Goal: Transaction & Acquisition: Download file/media

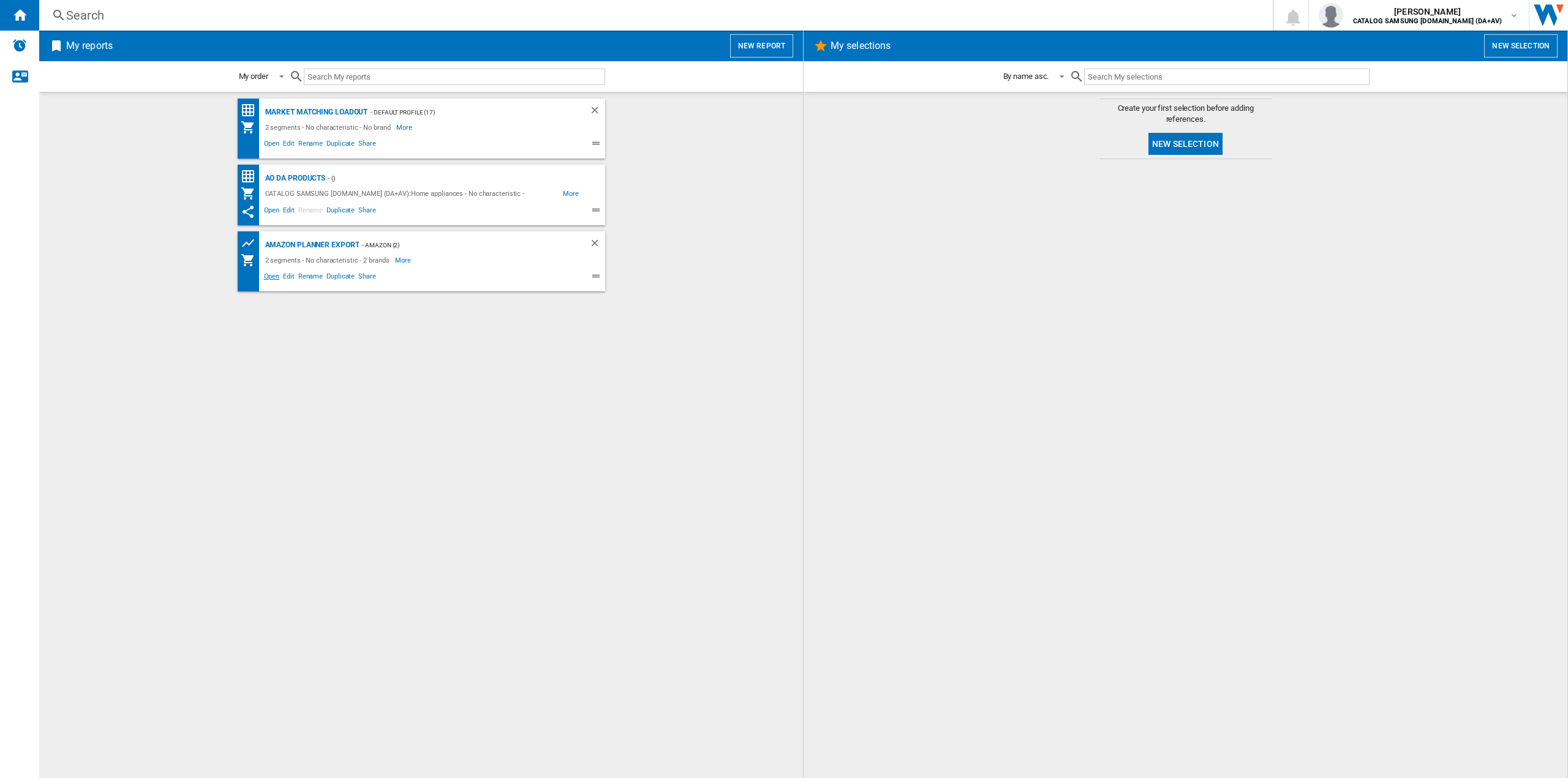
click at [273, 276] on span "Open" at bounding box center [271, 278] width 20 height 15
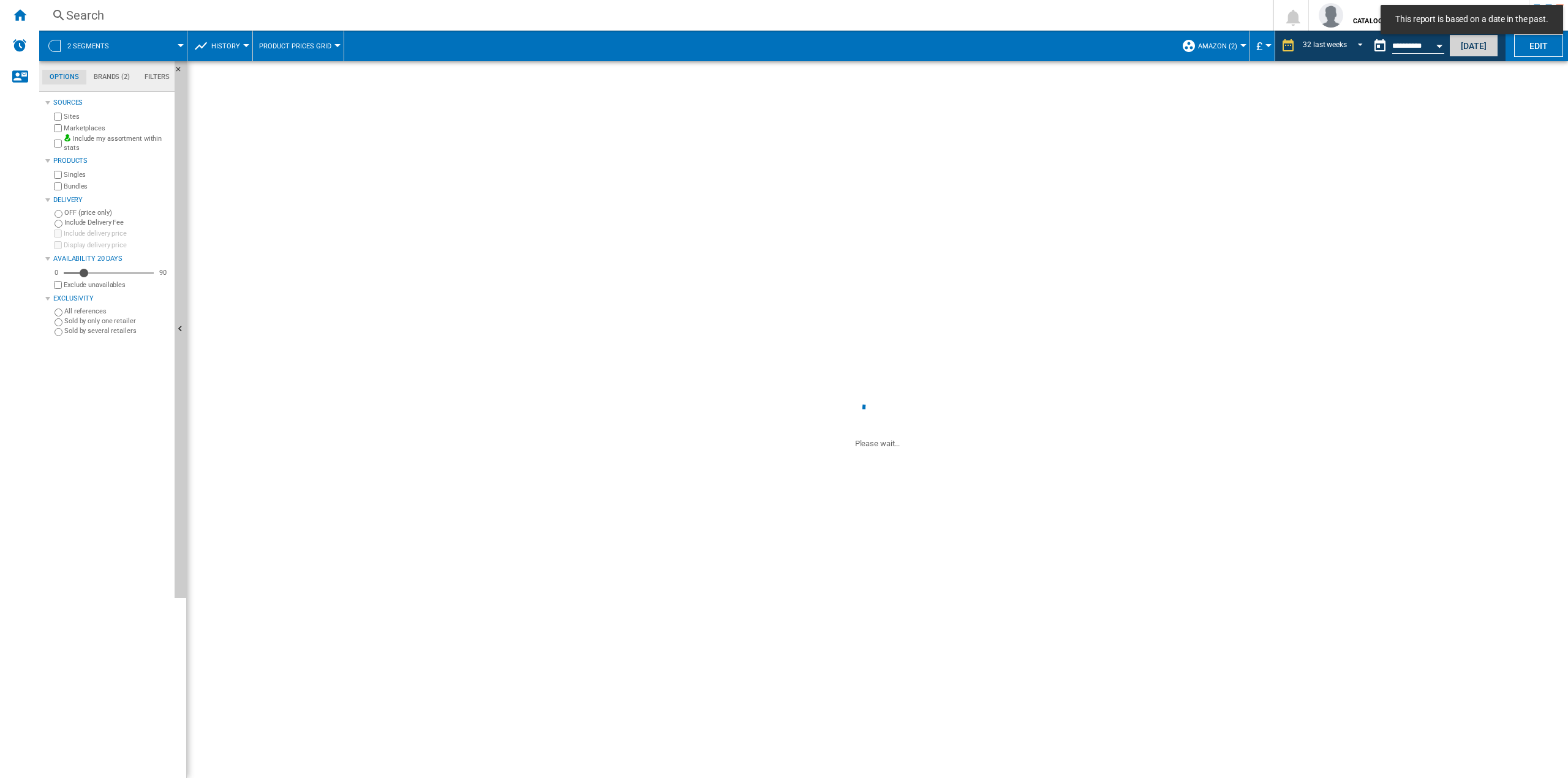
click at [1463, 46] on button "Today" at bounding box center [1474, 46] width 49 height 23
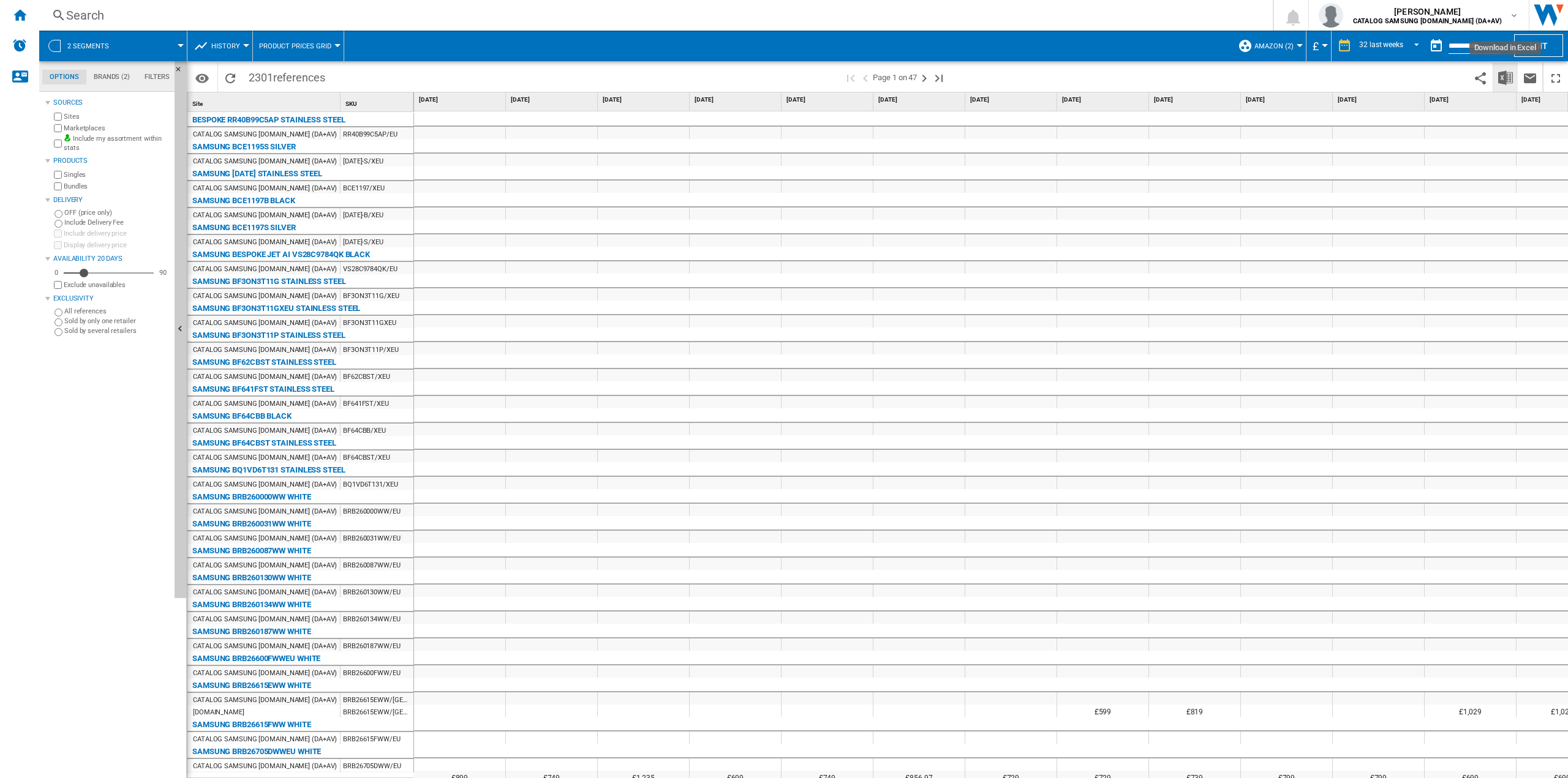
click at [1507, 75] on img "Download in Excel" at bounding box center [1505, 77] width 15 height 15
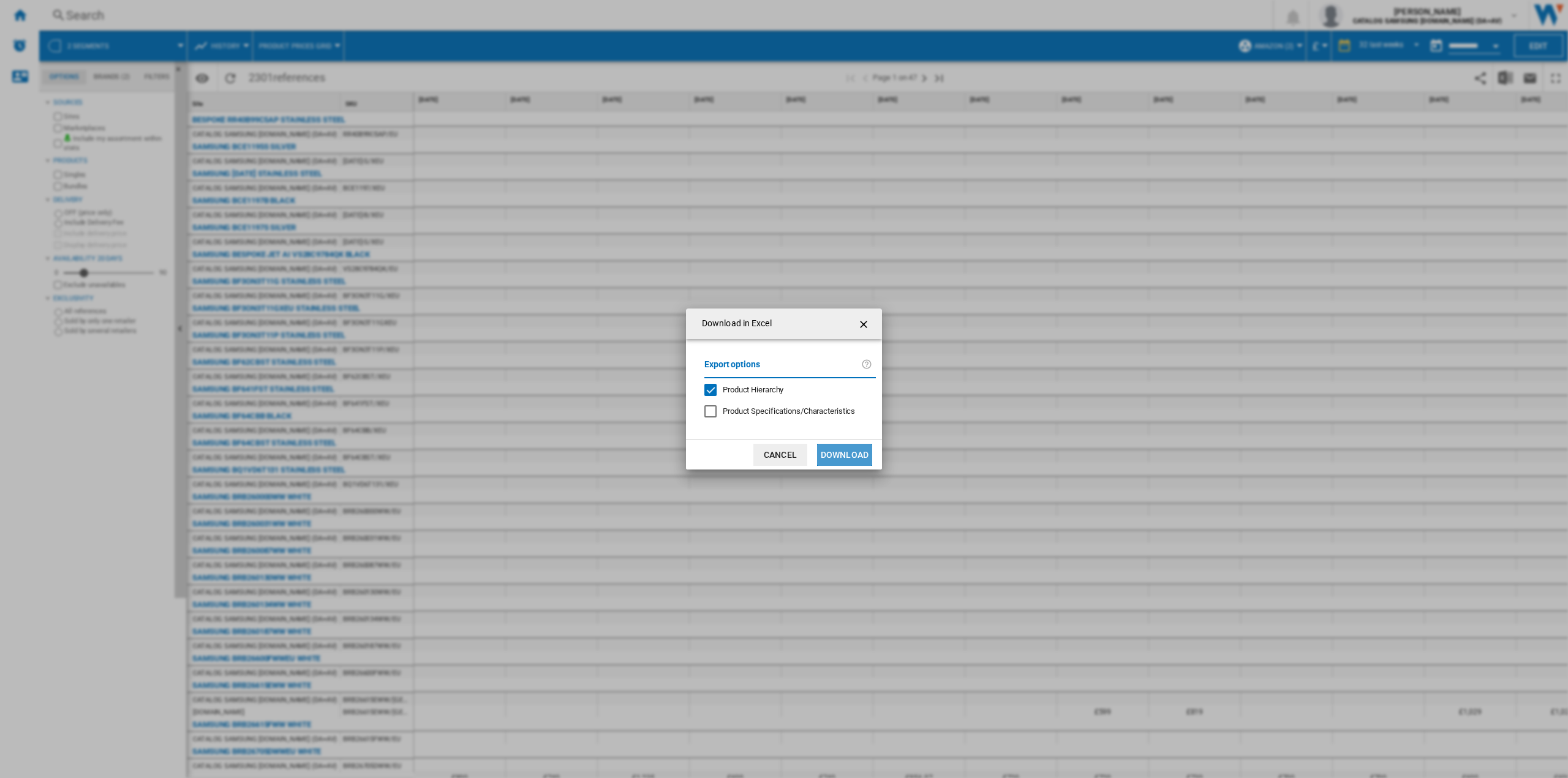
click at [843, 454] on button "Download" at bounding box center [844, 455] width 55 height 22
